Goal: Task Accomplishment & Management: Check status

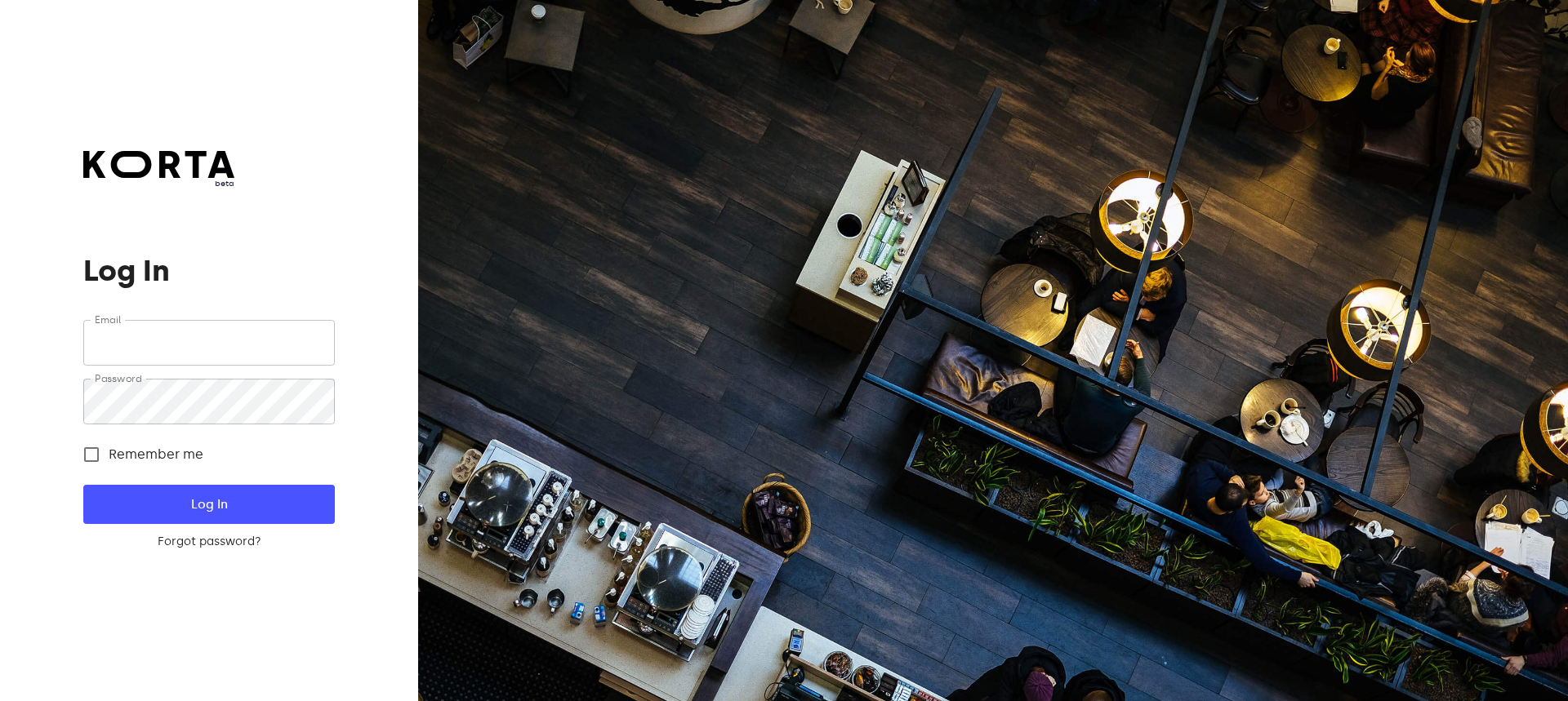
type input "[EMAIL_ADDRESS][DOMAIN_NAME]"
click at [287, 515] on span "Log In" at bounding box center [207, 504] width 198 height 21
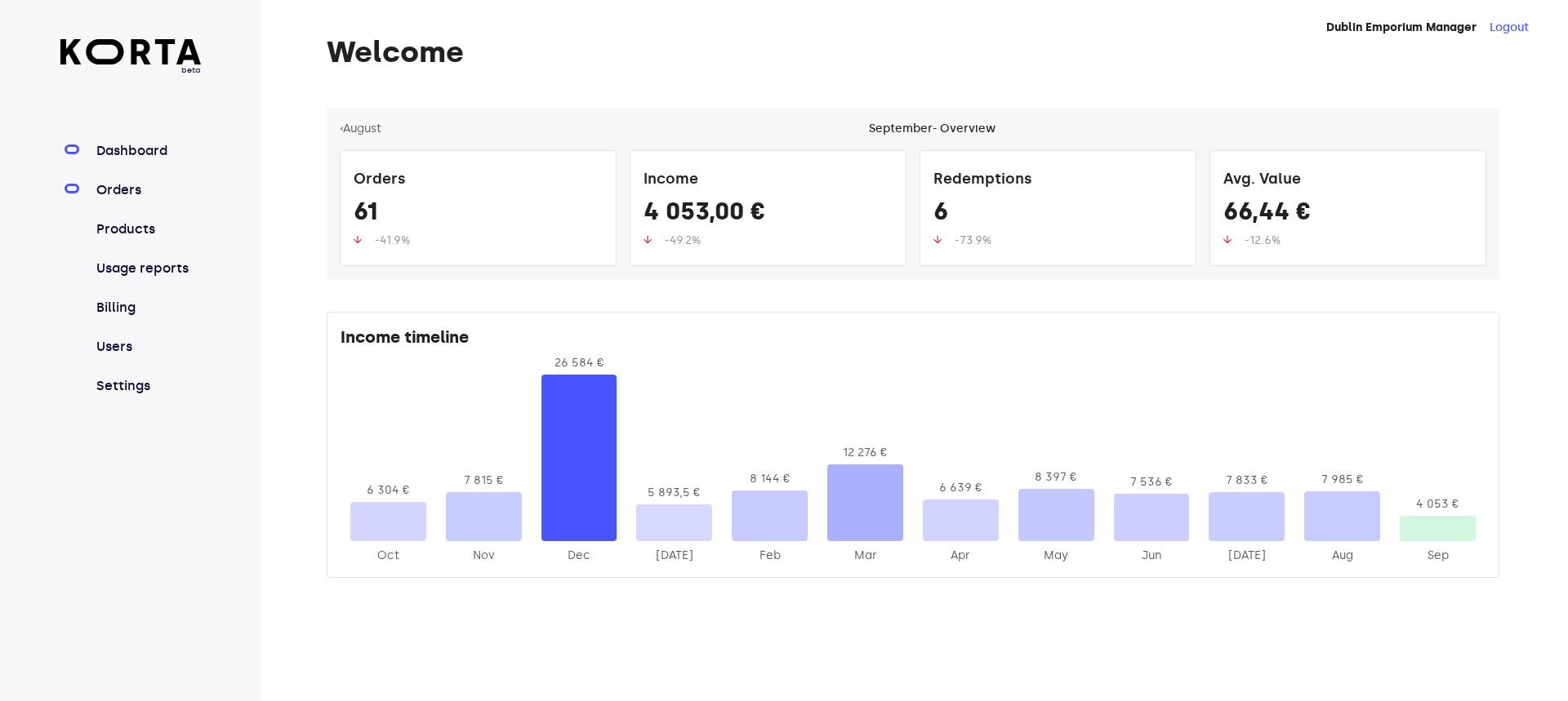
click at [134, 189] on link "Orders" at bounding box center [147, 189] width 109 height 20
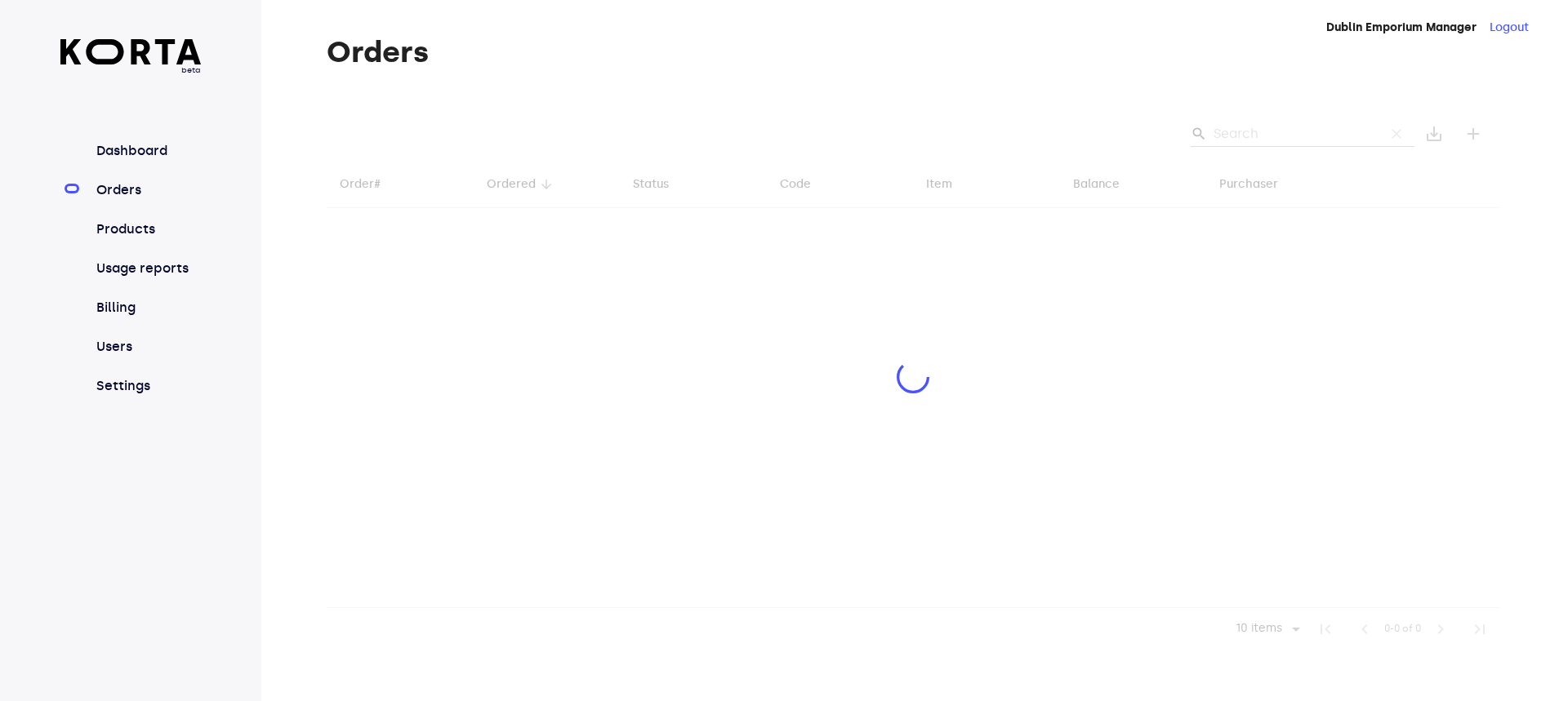
click at [1242, 131] on div at bounding box center [913, 379] width 1173 height 543
click at [1255, 131] on div at bounding box center [913, 379] width 1173 height 543
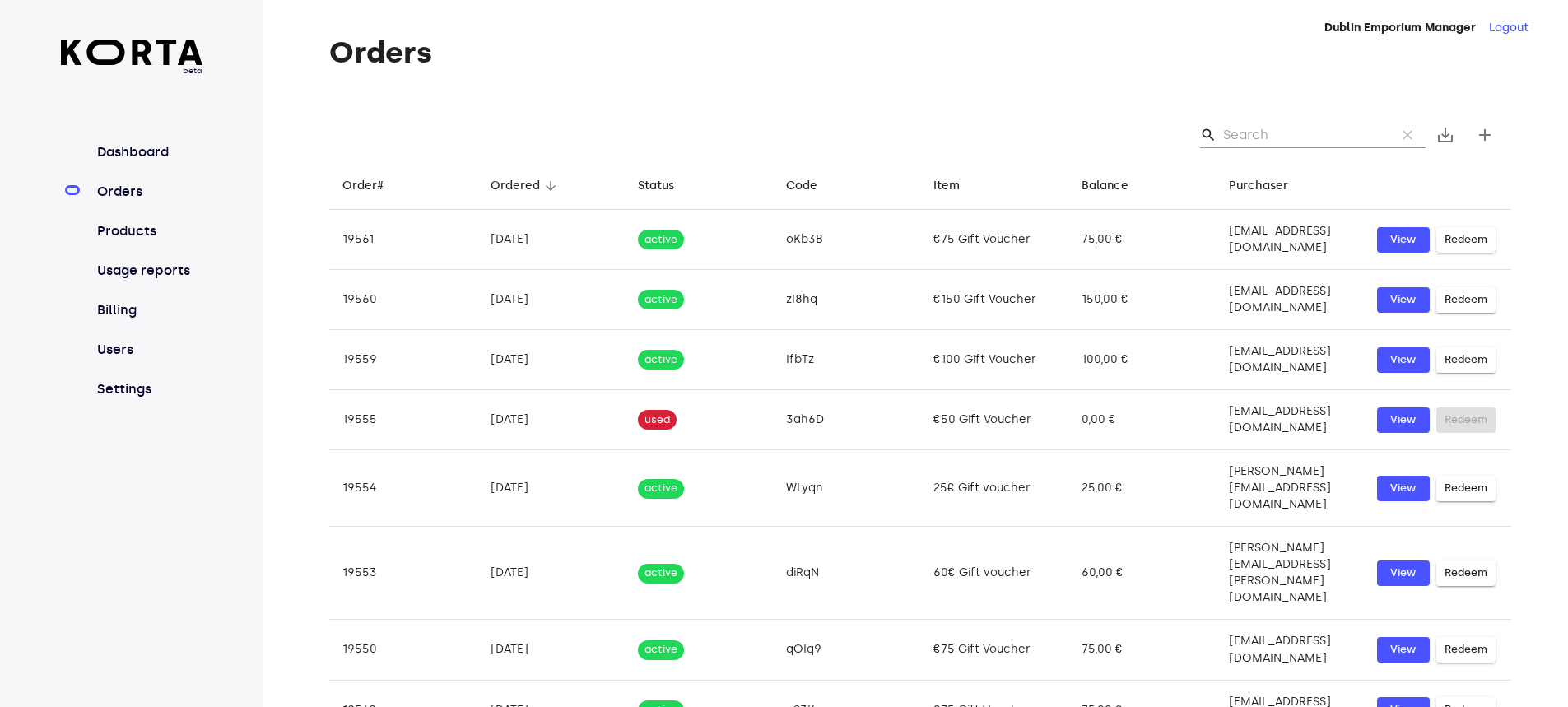
click at [1246, 126] on input "Search" at bounding box center [1303, 136] width 159 height 27
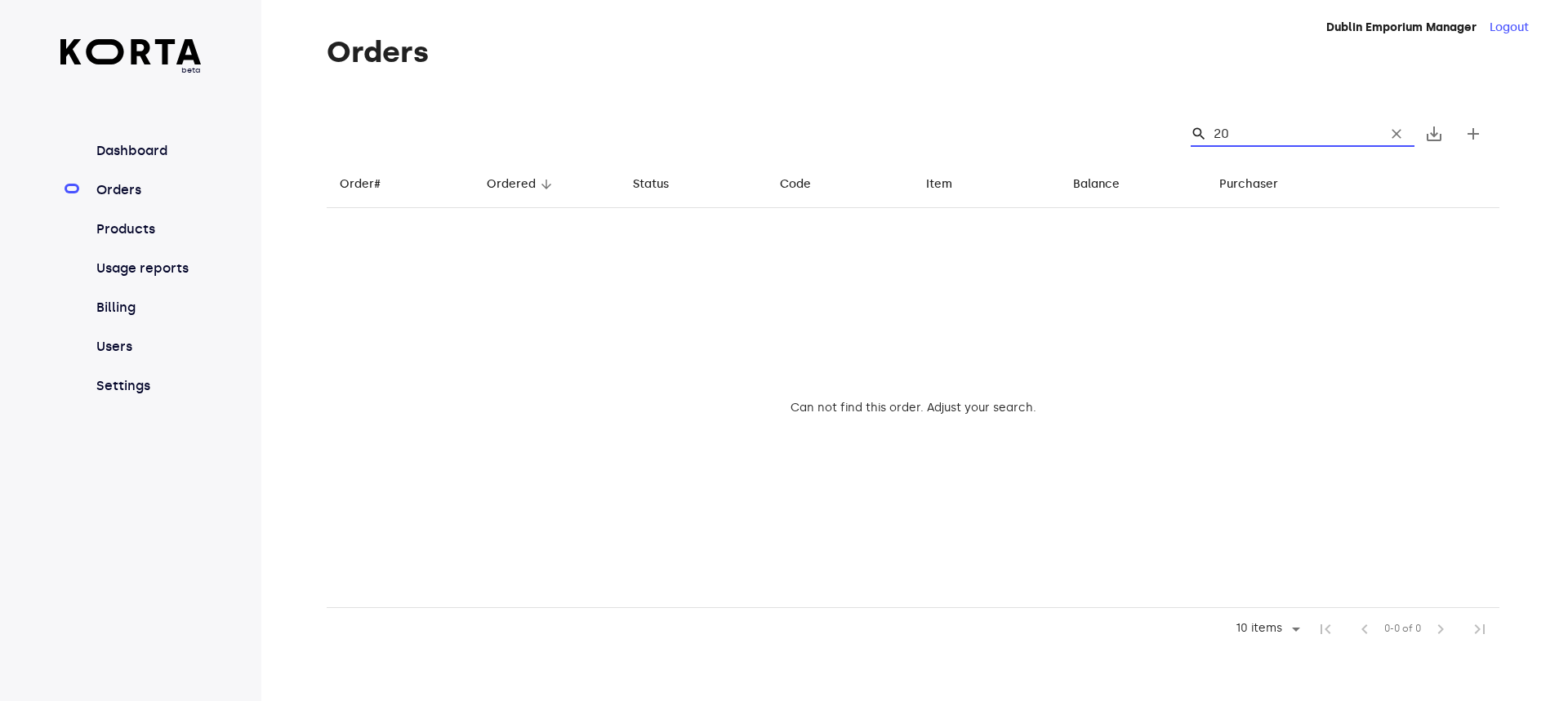
type input "2"
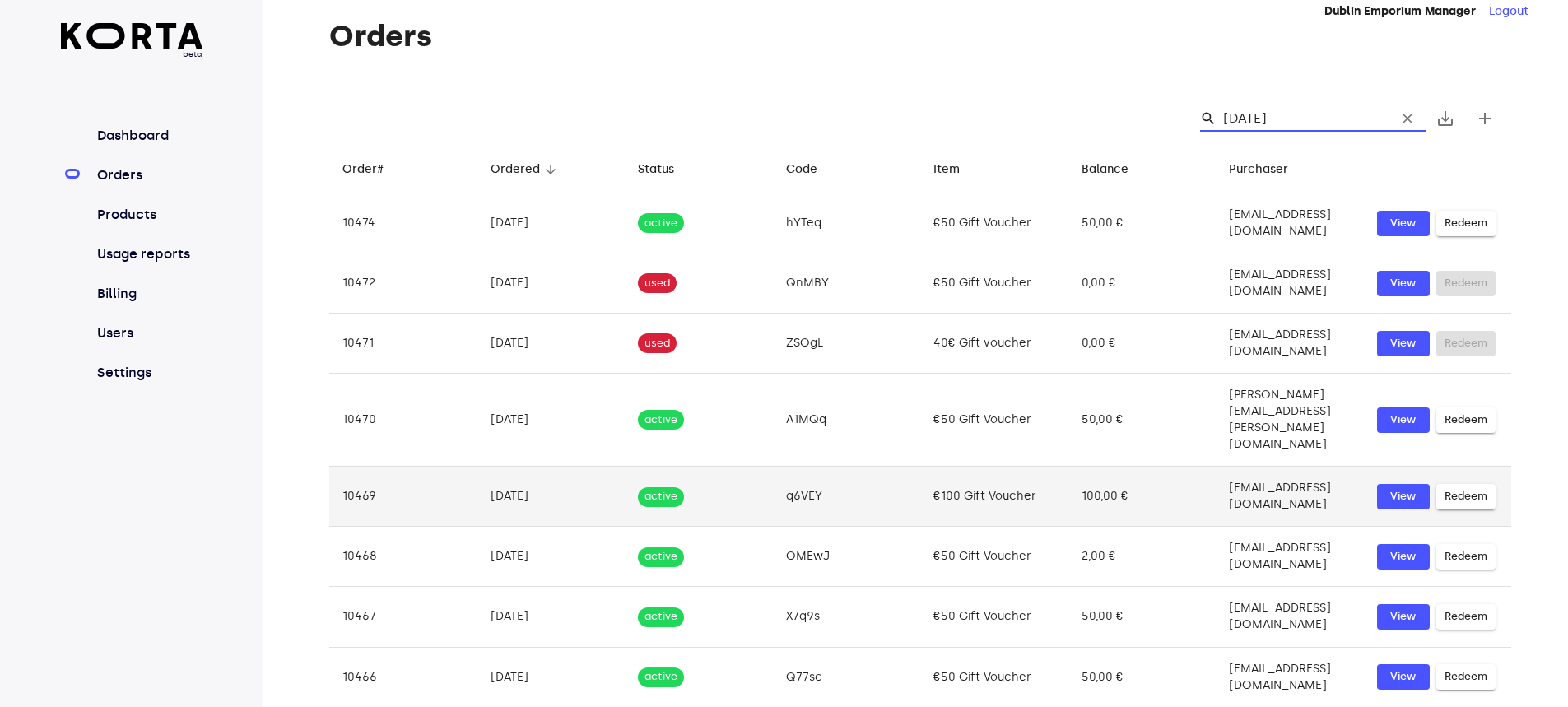
scroll to position [71, 0]
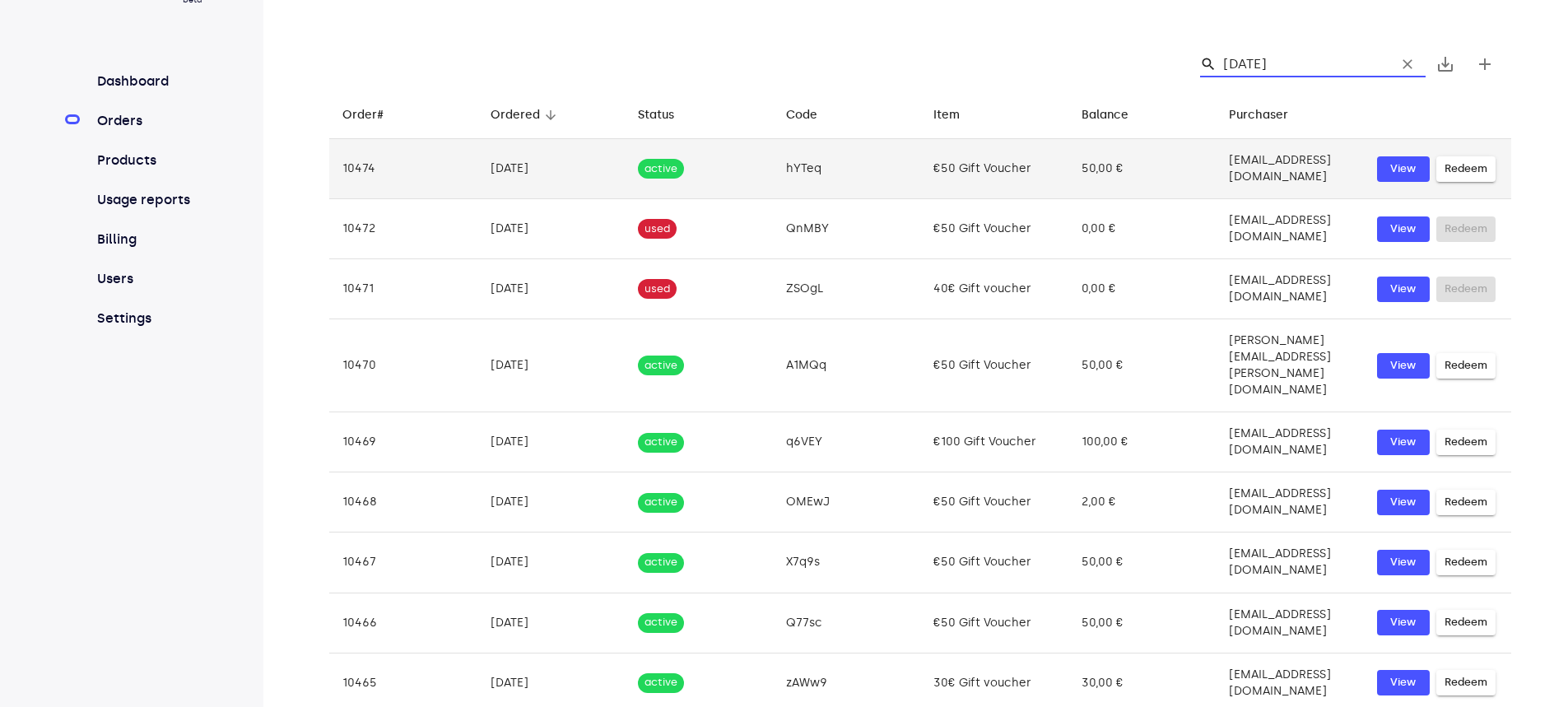
type input "[DATE]"
click at [986, 172] on td "€50 Gift Voucher" at bounding box center [994, 169] width 148 height 60
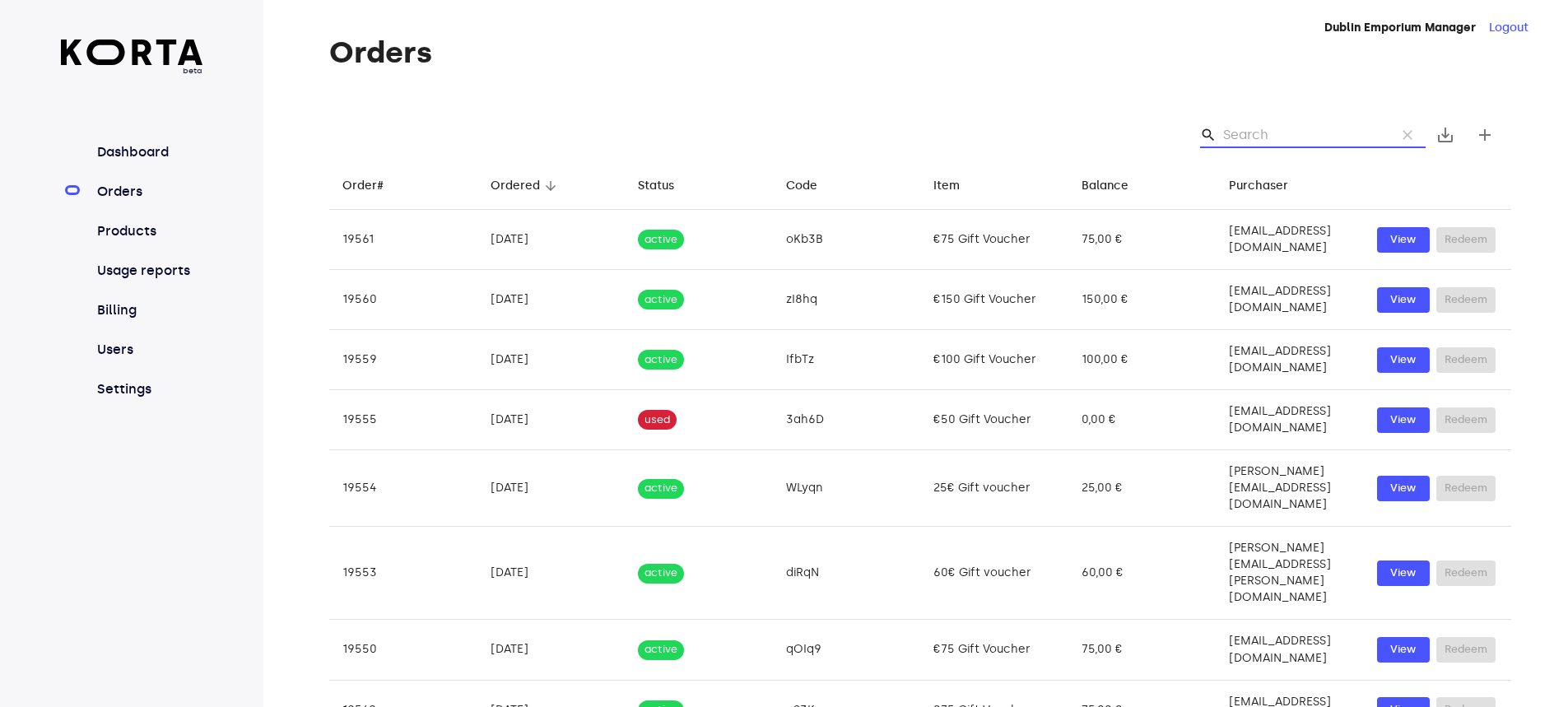
click at [1258, 134] on input "Search" at bounding box center [1303, 136] width 159 height 27
